Goal: Use online tool/utility: Utilize a website feature to perform a specific function

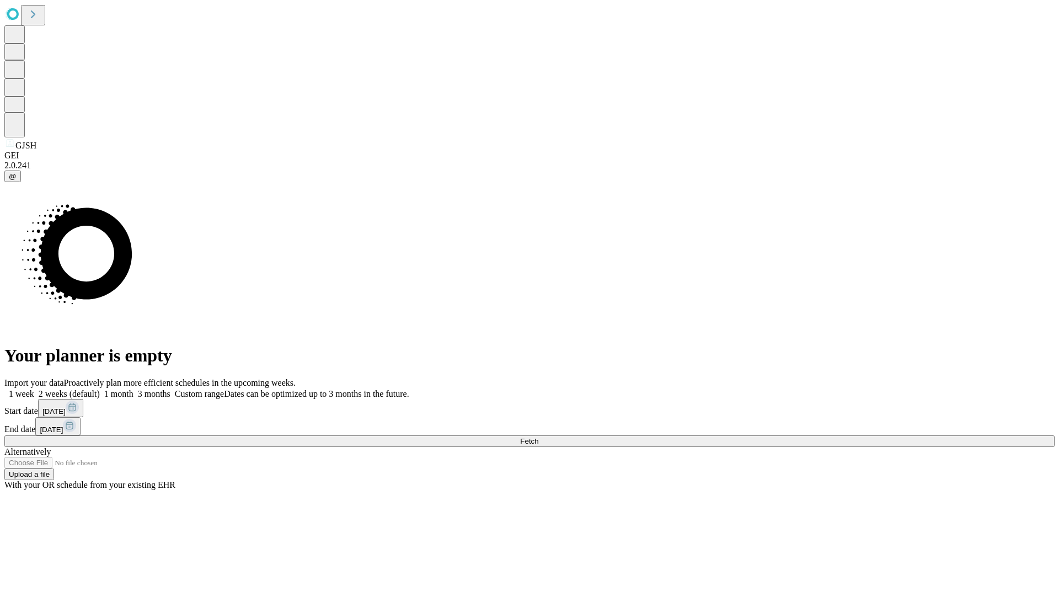
click at [538, 437] on span "Fetch" at bounding box center [529, 441] width 18 height 8
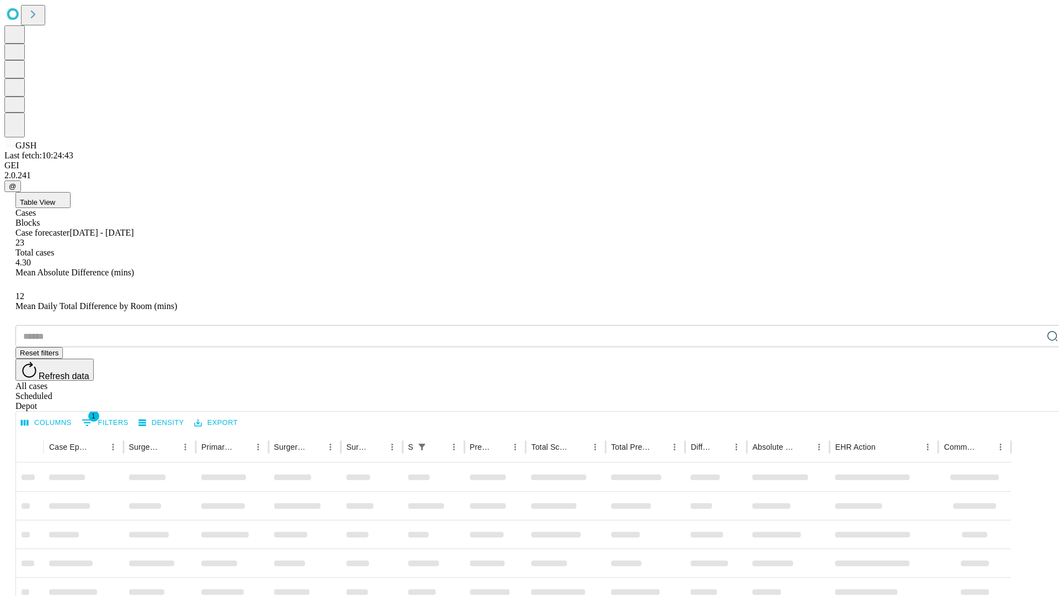
click at [55, 198] on span "Table View" at bounding box center [37, 202] width 35 height 8
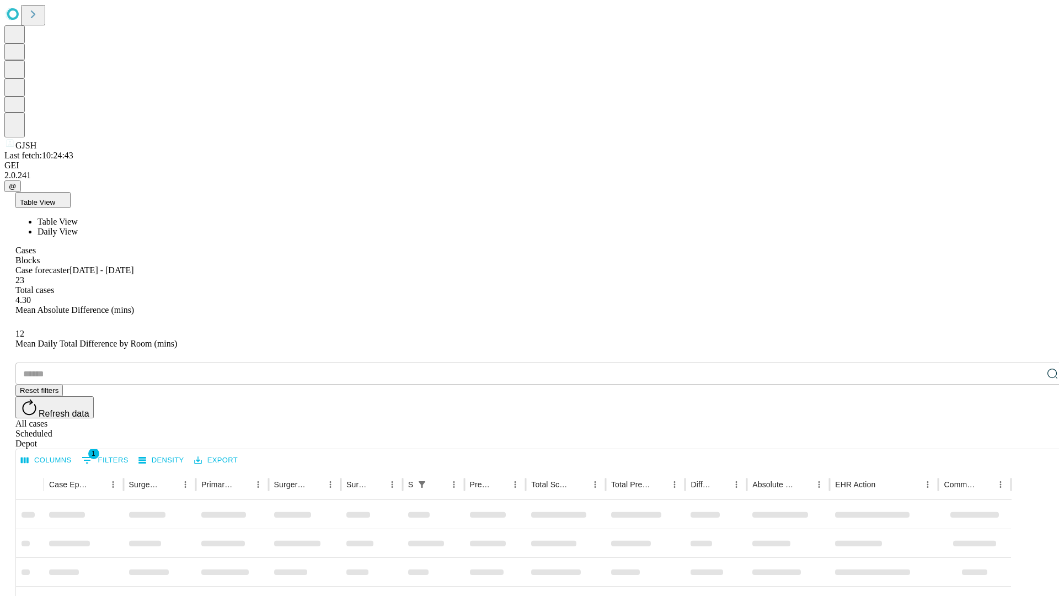
click at [78, 227] on span "Daily View" at bounding box center [57, 231] width 40 height 9
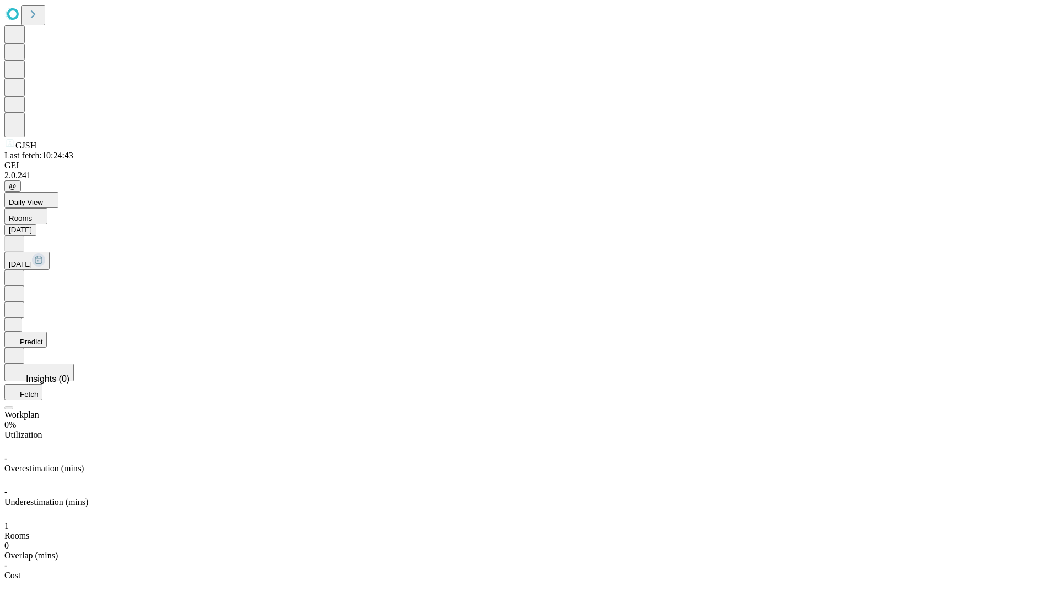
click at [47, 331] on button "Predict" at bounding box center [25, 339] width 42 height 16
